Goal: Transaction & Acquisition: Purchase product/service

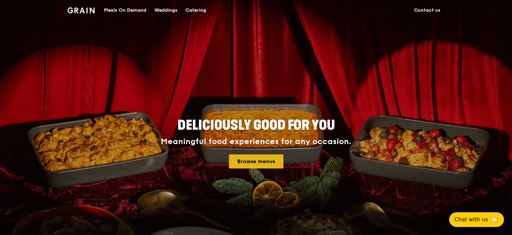
click at [247, 160] on link "Browse menus" at bounding box center [256, 161] width 54 height 14
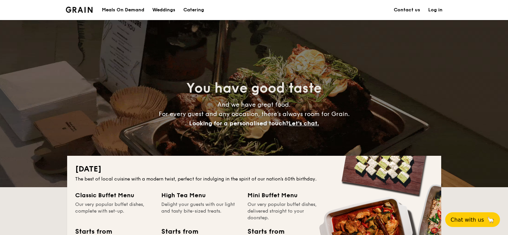
click at [82, 8] on img at bounding box center [79, 10] width 27 height 6
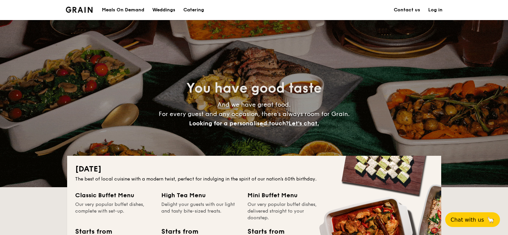
click at [195, 10] on h1 "Catering" at bounding box center [193, 10] width 21 height 20
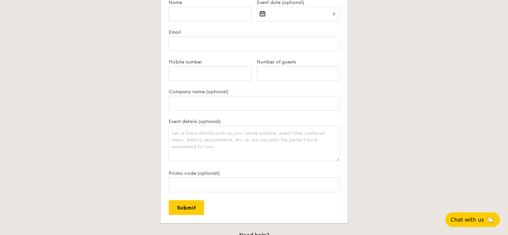
scroll to position [1504, 0]
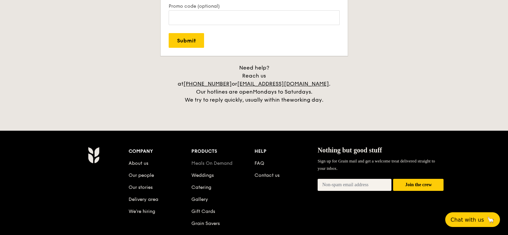
click at [204, 160] on link "Meals On Demand" at bounding box center [212, 163] width 41 height 6
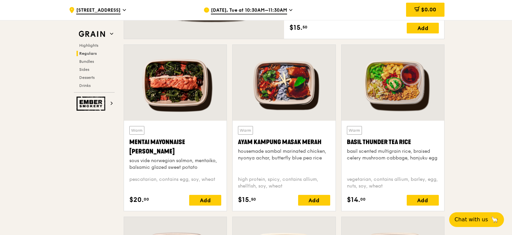
scroll to position [569, 0]
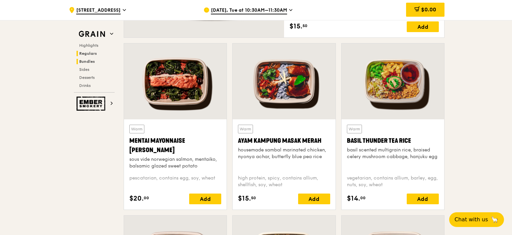
click at [88, 59] on span "Bundles" at bounding box center [87, 61] width 16 height 5
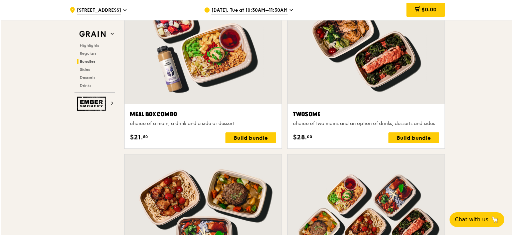
scroll to position [1156, 0]
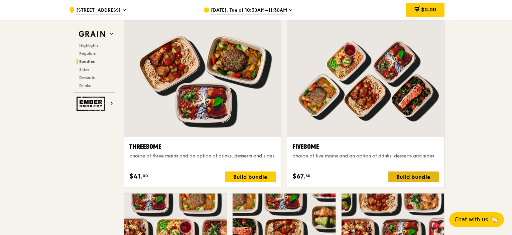
click at [417, 176] on div "Build bundle" at bounding box center [413, 176] width 51 height 11
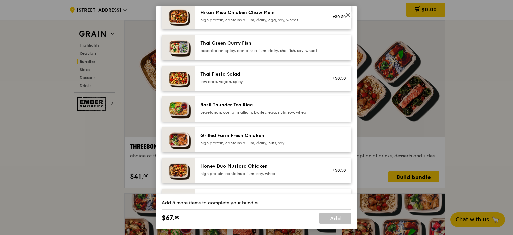
scroll to position [67, 0]
